Goal: Transaction & Acquisition: Purchase product/service

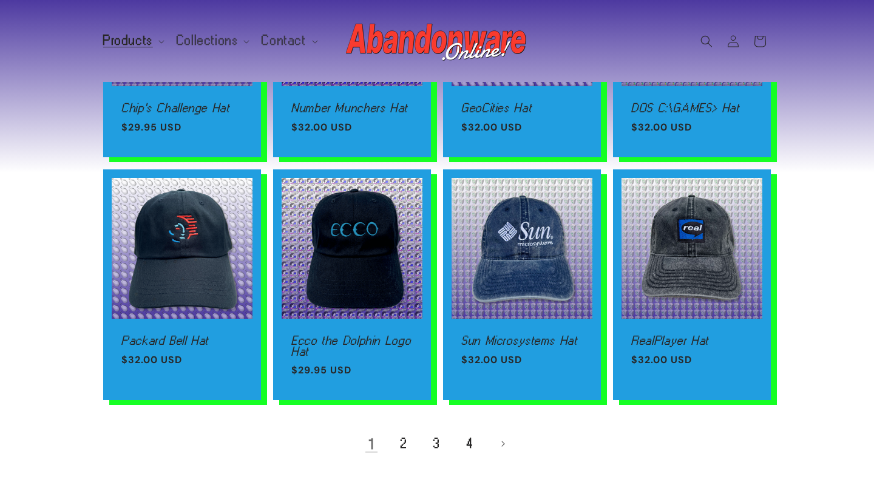
scroll to position [702, 0]
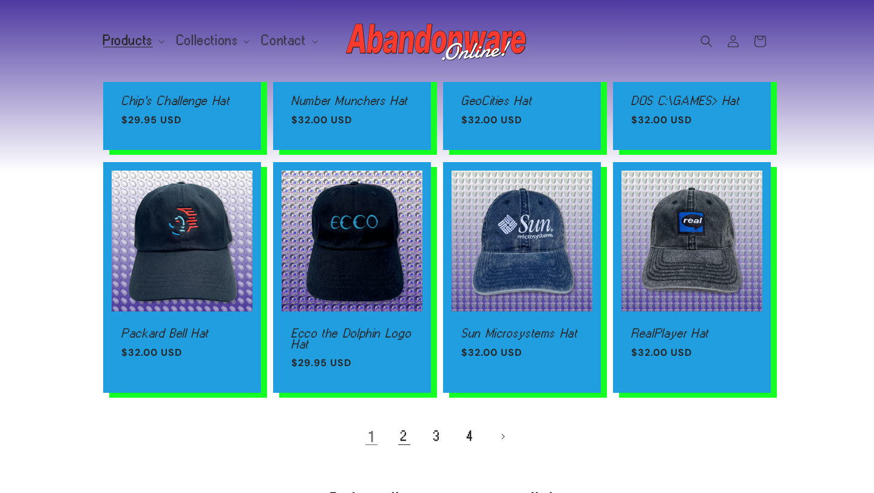
click at [397, 437] on link "2" at bounding box center [404, 436] width 27 height 27
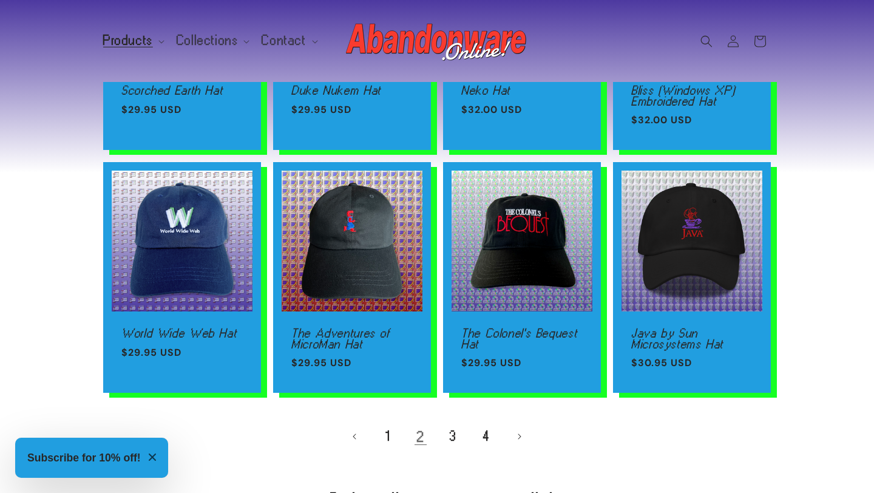
scroll to position [724, 0]
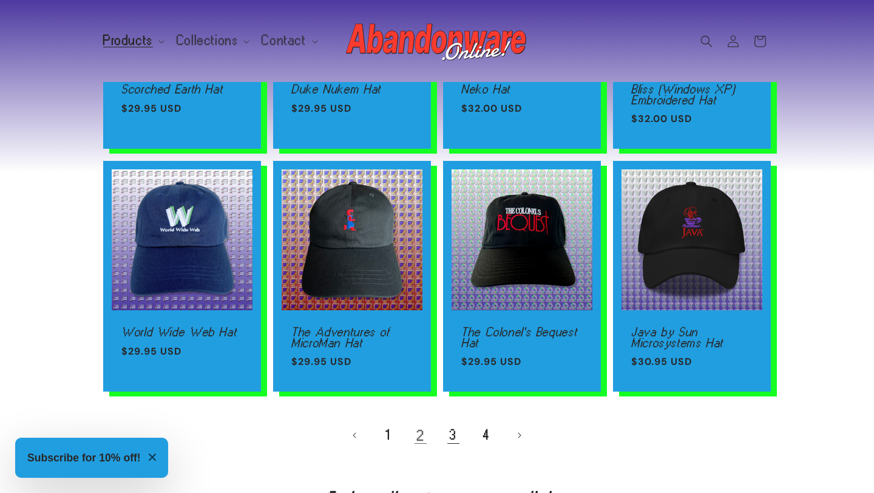
click at [454, 438] on link "3" at bounding box center [453, 435] width 27 height 27
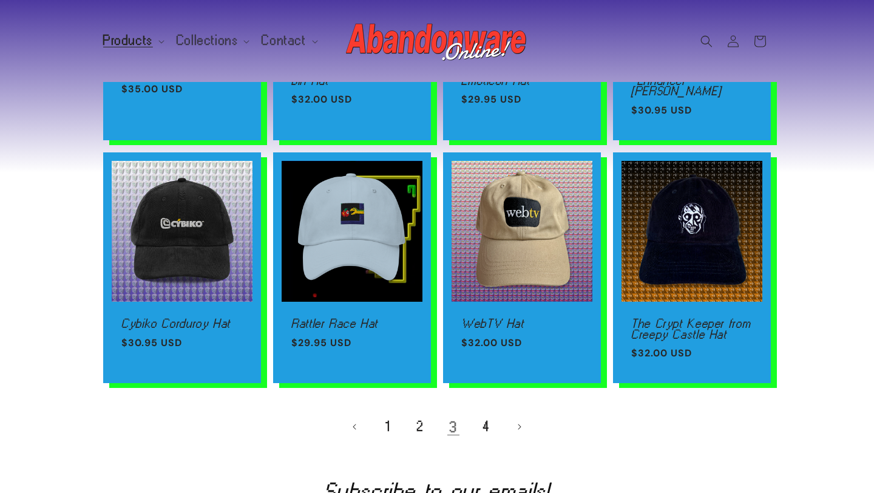
scroll to position [712, 0]
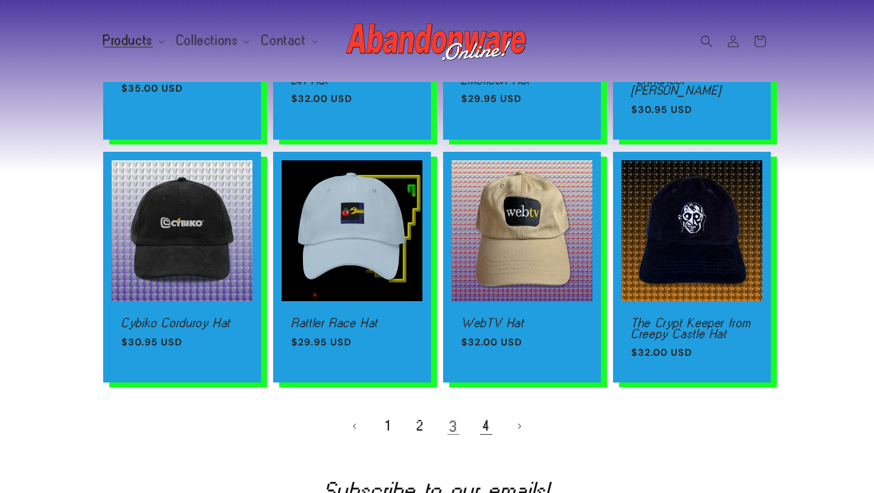
click at [487, 417] on link "4" at bounding box center [486, 426] width 27 height 27
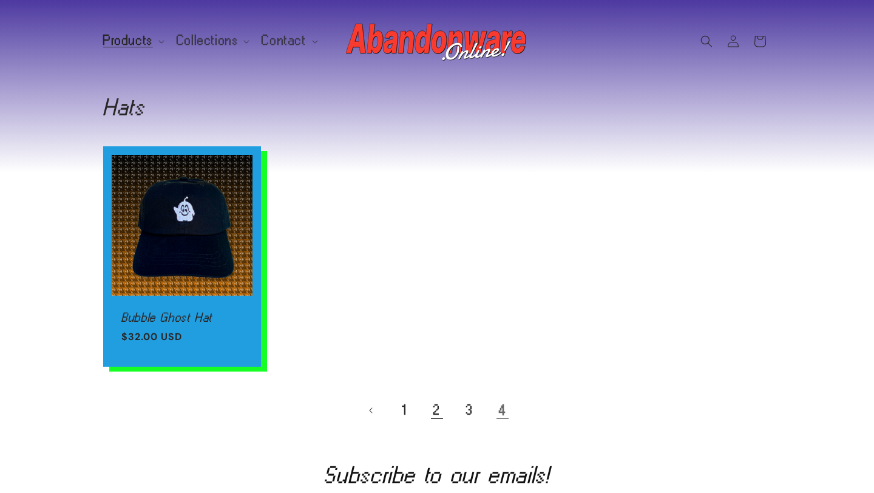
click at [434, 414] on link "2" at bounding box center [436, 410] width 27 height 27
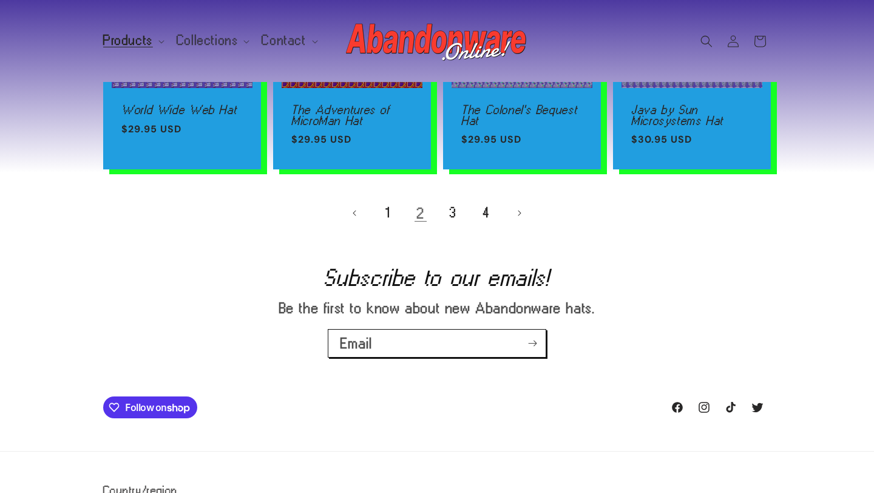
scroll to position [550, 0]
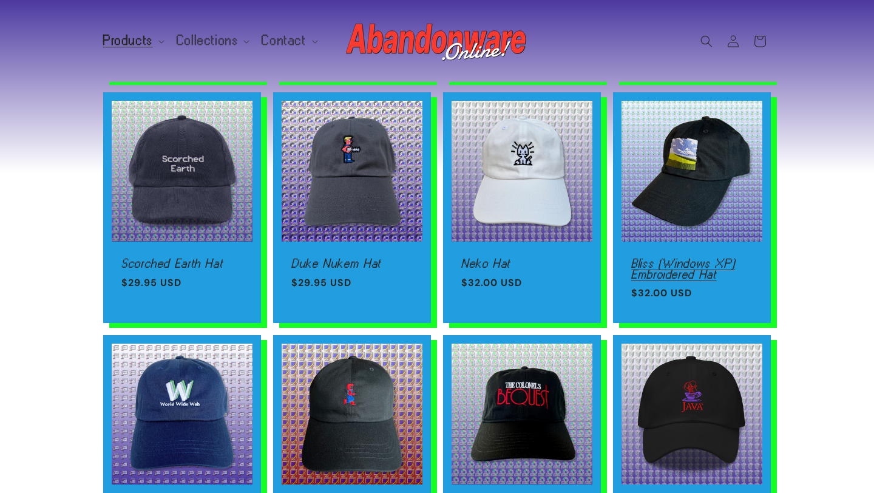
click at [694, 258] on link "Bliss (Windows XP) Embroidered Hat" at bounding box center [691, 268] width 121 height 21
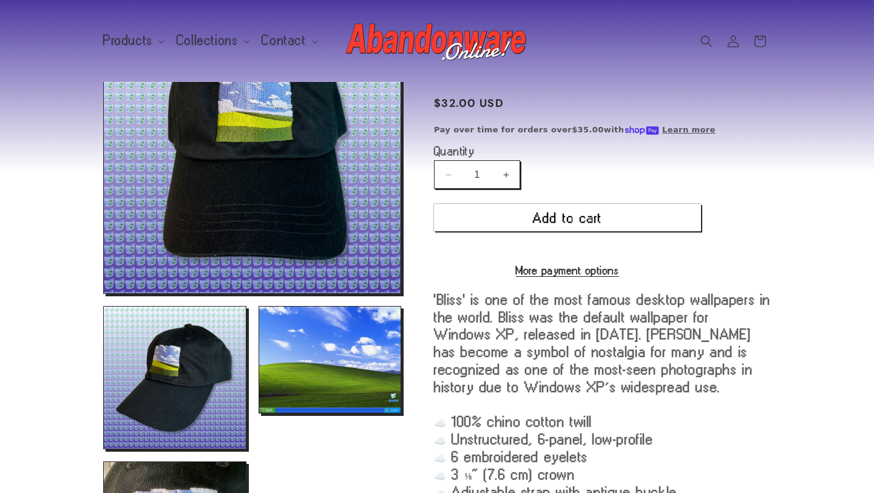
scroll to position [149, 0]
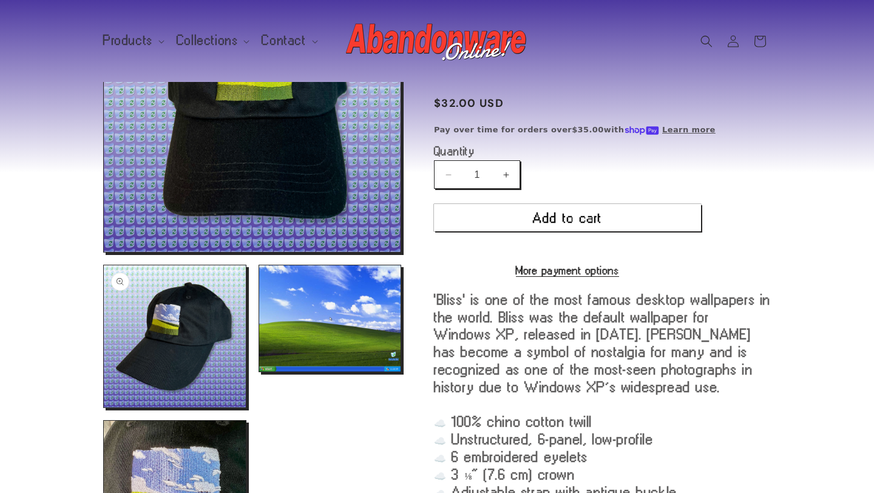
click at [104, 407] on button "Open media 2 in modal" at bounding box center [104, 407] width 0 height 0
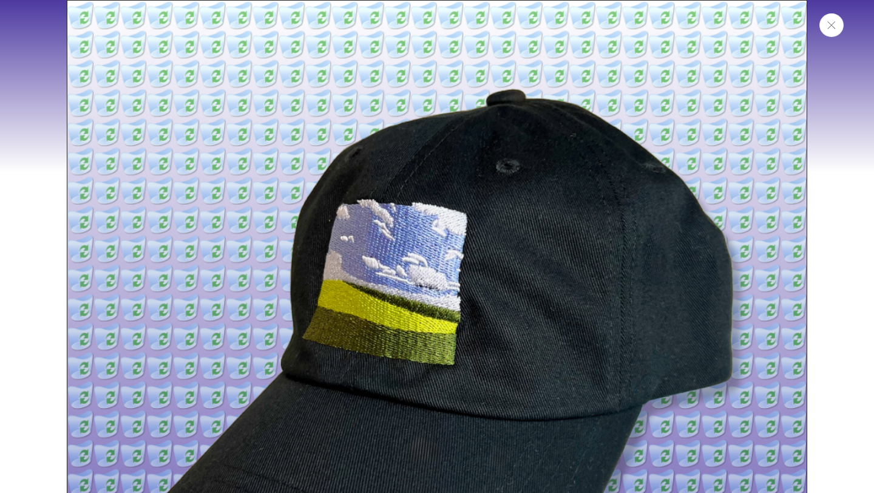
click at [838, 27] on button "Close" at bounding box center [831, 25] width 24 height 24
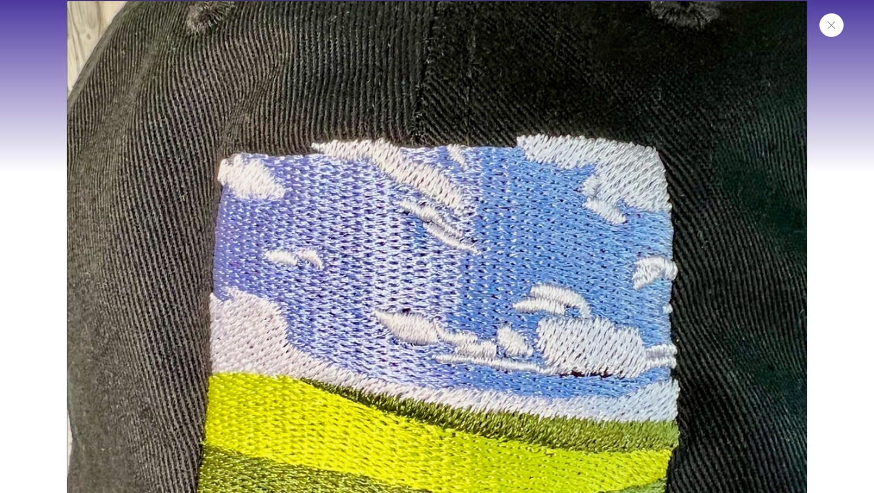
click at [833, 27] on icon "Close" at bounding box center [831, 25] width 8 height 8
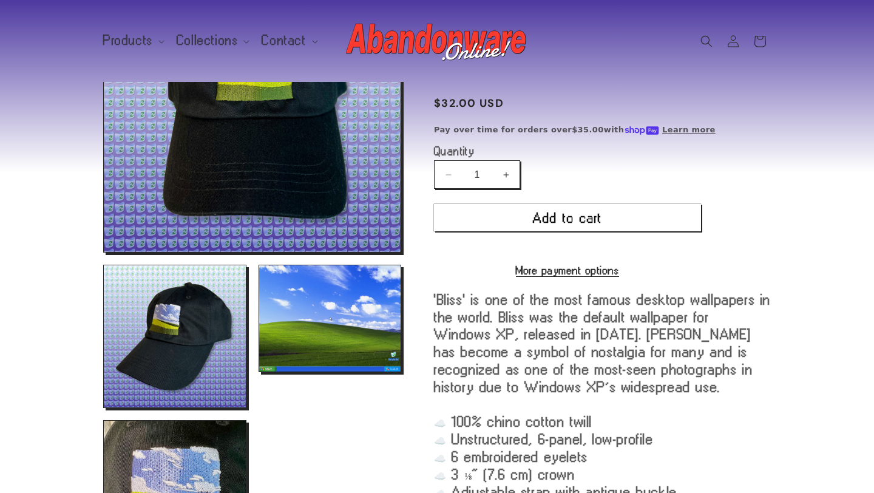
scroll to position [465, 0]
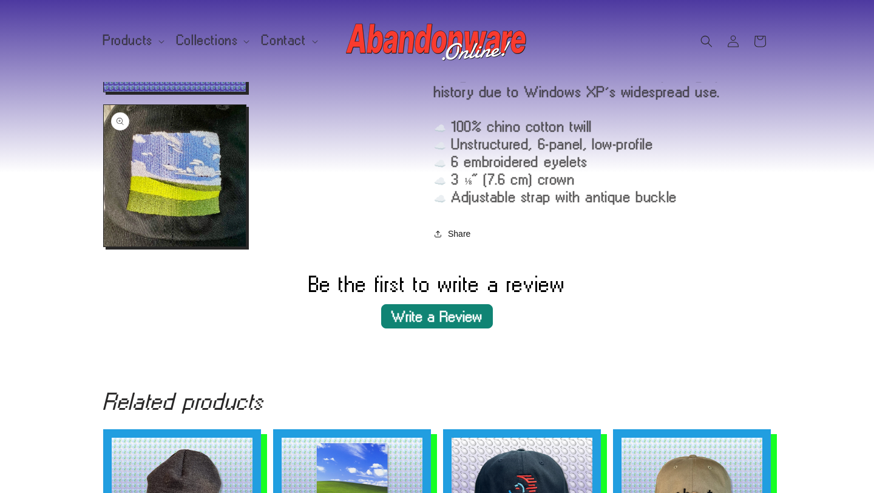
click at [104, 246] on button "Open media 4 in modal" at bounding box center [104, 246] width 0 height 0
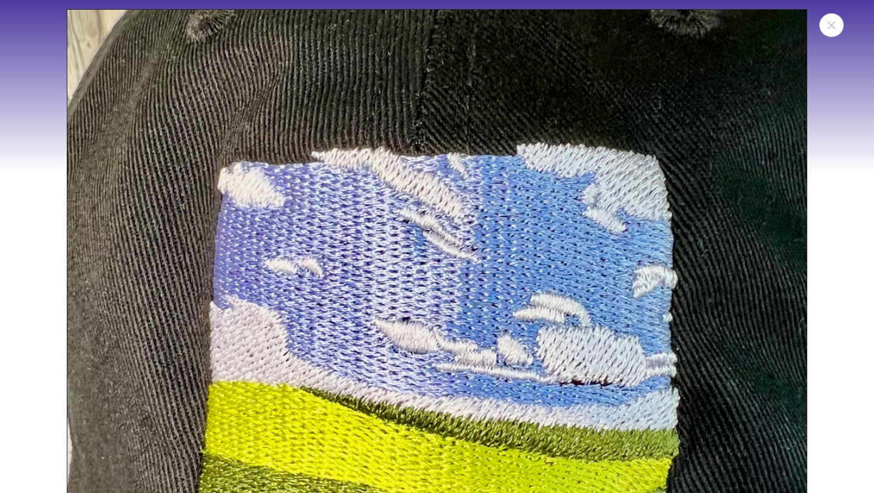
scroll to position [2046, 0]
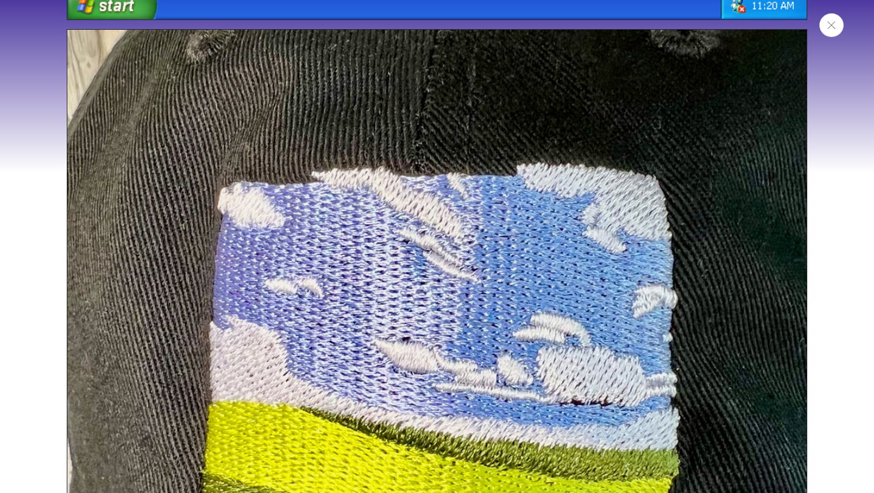
click at [832, 29] on button "Close" at bounding box center [831, 25] width 24 height 24
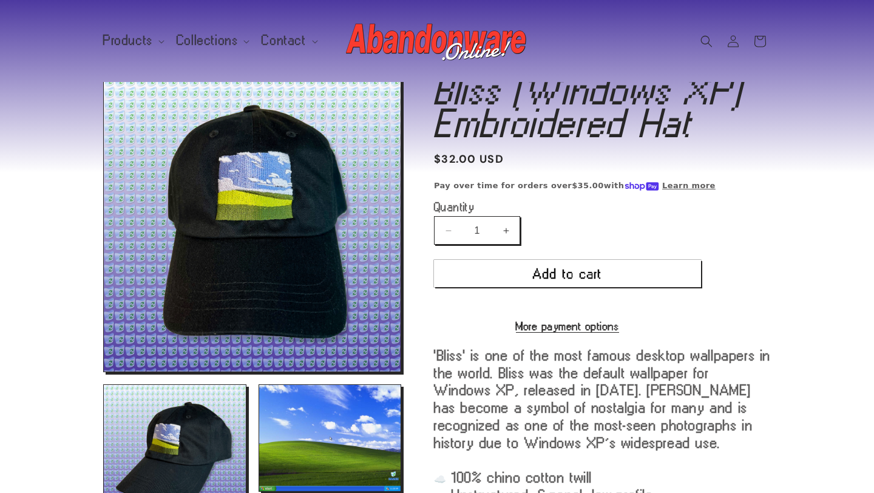
scroll to position [0, 0]
